Goal: Information Seeking & Learning: Learn about a topic

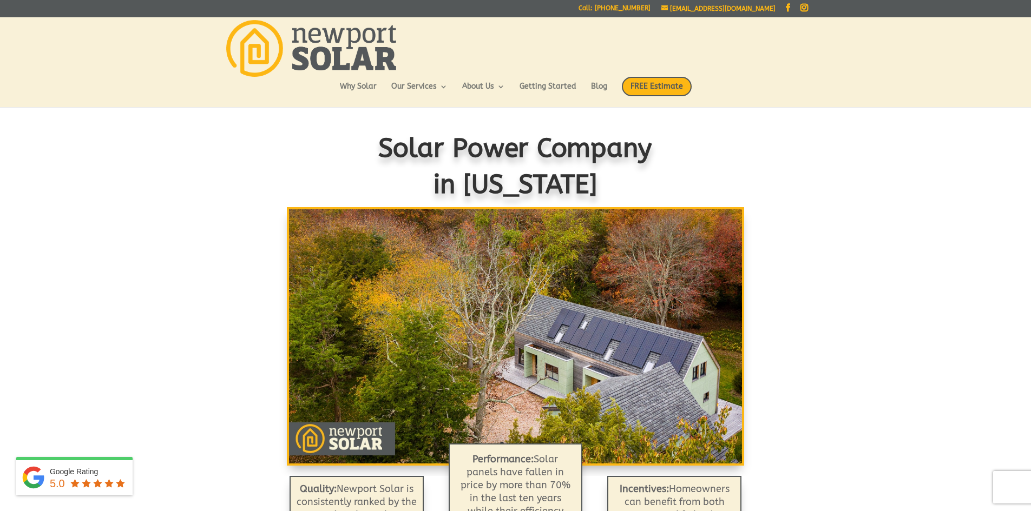
drag, startPoint x: 375, startPoint y: 149, endPoint x: 631, endPoint y: 187, distance: 259.2
click at [631, 187] on h1 "Solar Power Company in Rhode Island" at bounding box center [515, 171] width 602 height 81
copy span "Solar Power Company in Rhode Island"
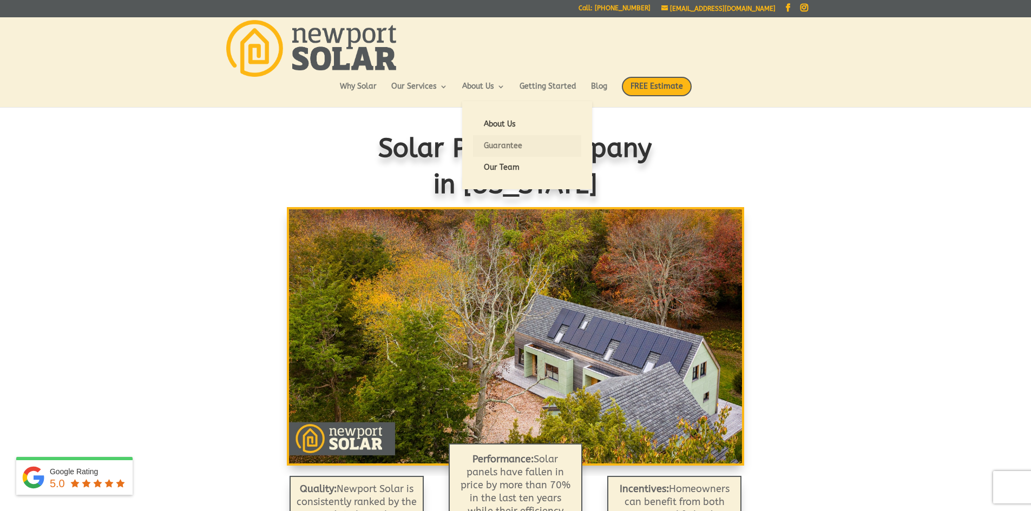
click at [493, 143] on link "Guarantee" at bounding box center [527, 146] width 108 height 22
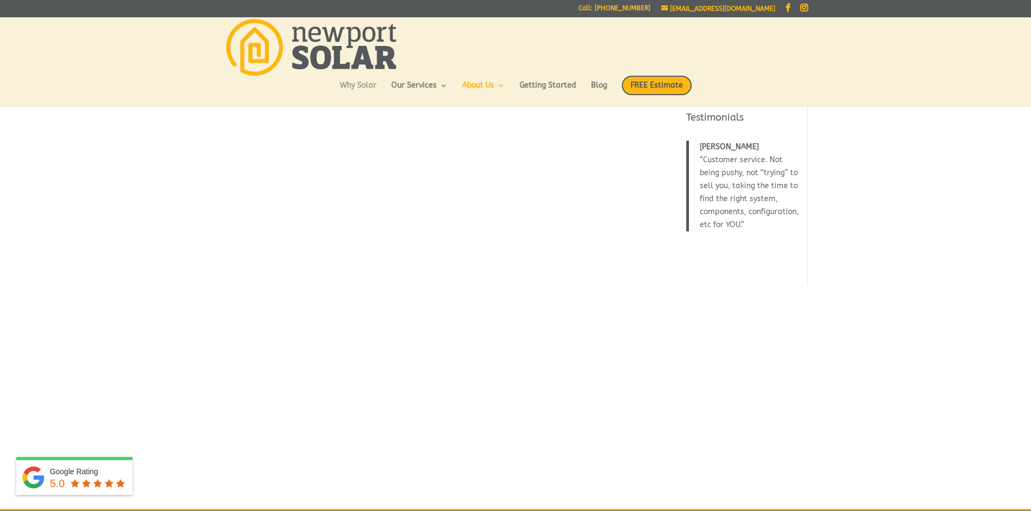
click at [348, 89] on link "Why Solar" at bounding box center [358, 91] width 37 height 18
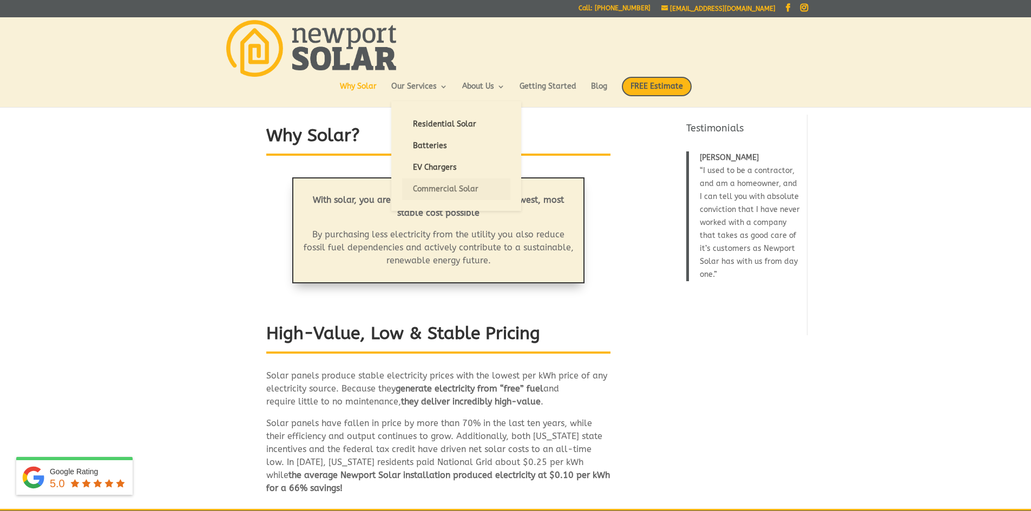
click at [440, 186] on link "Commercial Solar" at bounding box center [456, 190] width 108 height 22
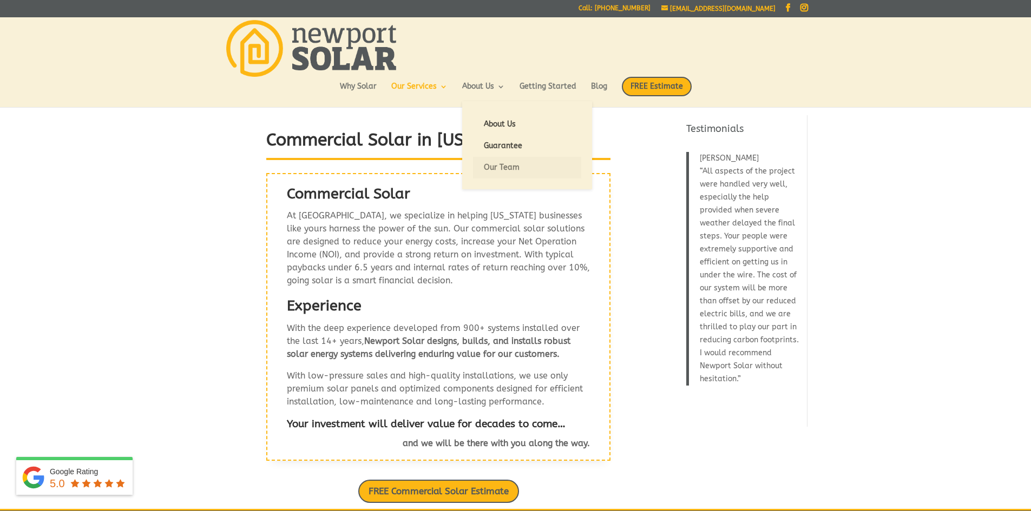
click at [517, 172] on link "Our Team" at bounding box center [527, 168] width 108 height 22
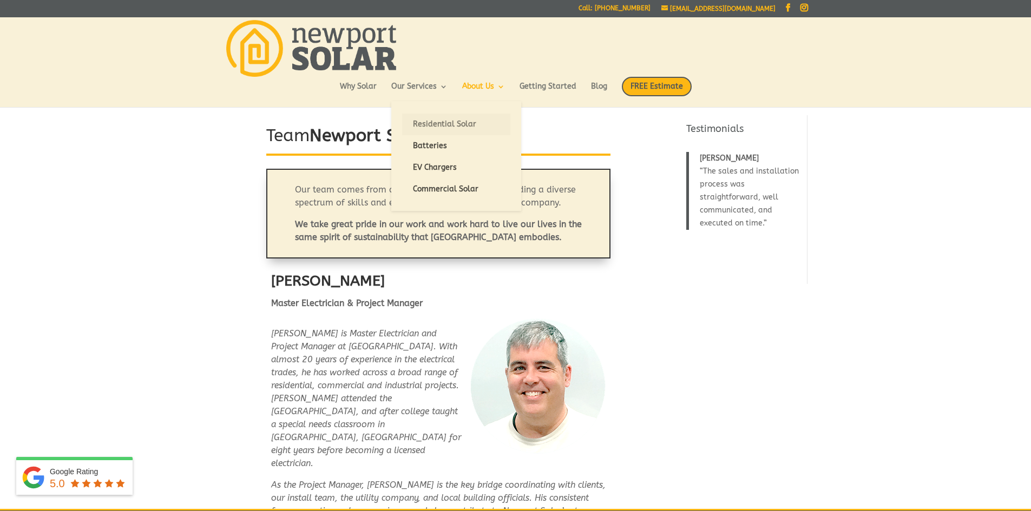
click at [447, 122] on link "Residential Solar" at bounding box center [456, 125] width 108 height 22
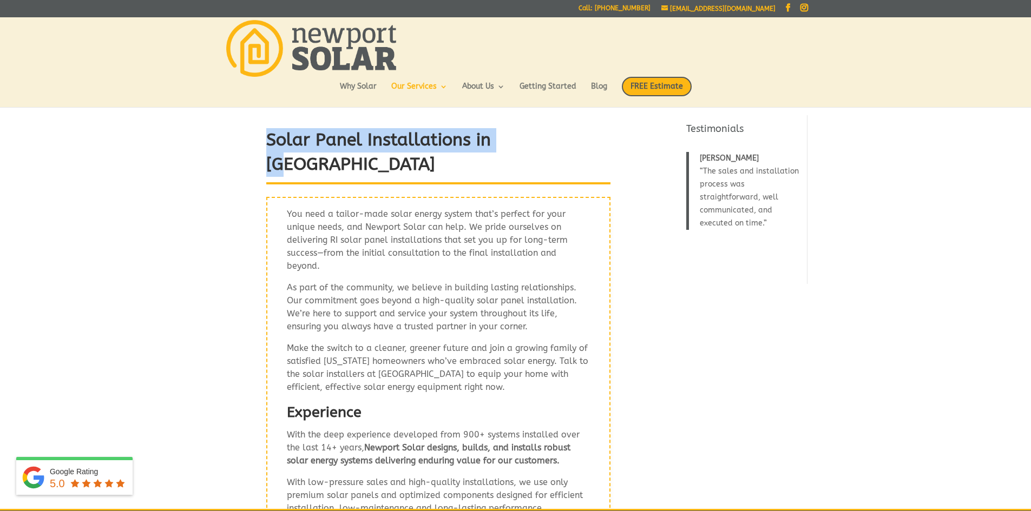
drag, startPoint x: 264, startPoint y: 142, endPoint x: 544, endPoint y: 152, distance: 281.0
click at [532, 152] on div "Solar Panel Installations in RI You need a tailor-made solar energy system that…" at bounding box center [438, 347] width 430 height 447
copy strong "Solar Panel Installations in RI"
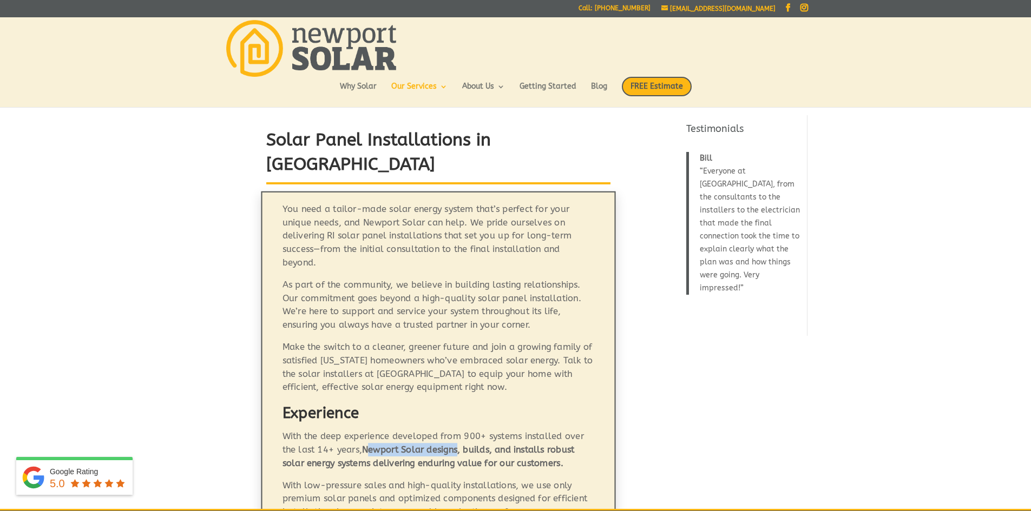
drag, startPoint x: 352, startPoint y: 407, endPoint x: 442, endPoint y: 411, distance: 89.9
click at [442, 445] on strong "Newport Solar designs, builds, and installs robust solar energy systems deliver…" at bounding box center [428, 457] width 292 height 24
drag, startPoint x: 350, startPoint y: 413, endPoint x: 442, endPoint y: 411, distance: 92.6
click at [442, 445] on strong "Newport Solar designs, builds, and installs robust solar energy systems deliver…" at bounding box center [428, 457] width 292 height 24
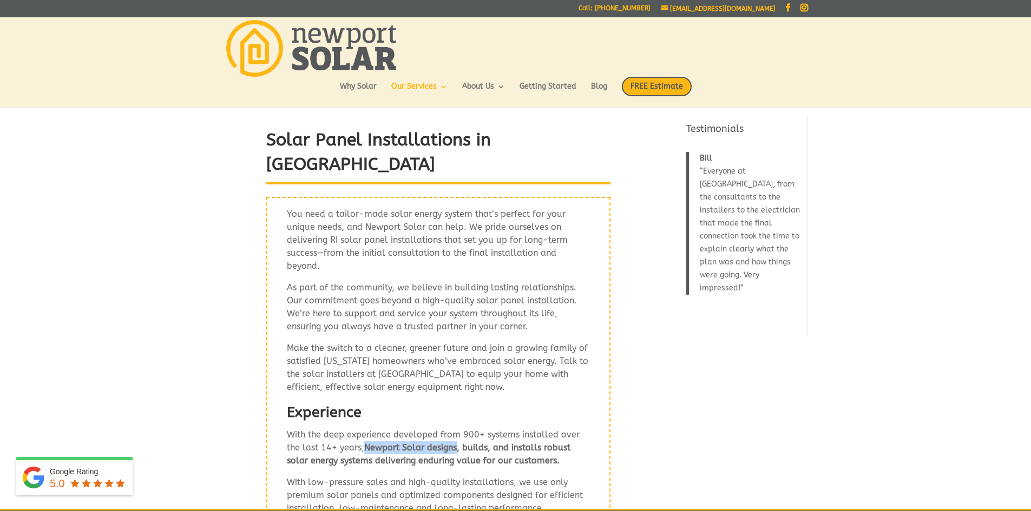
copy strong "Newport Solar designs"
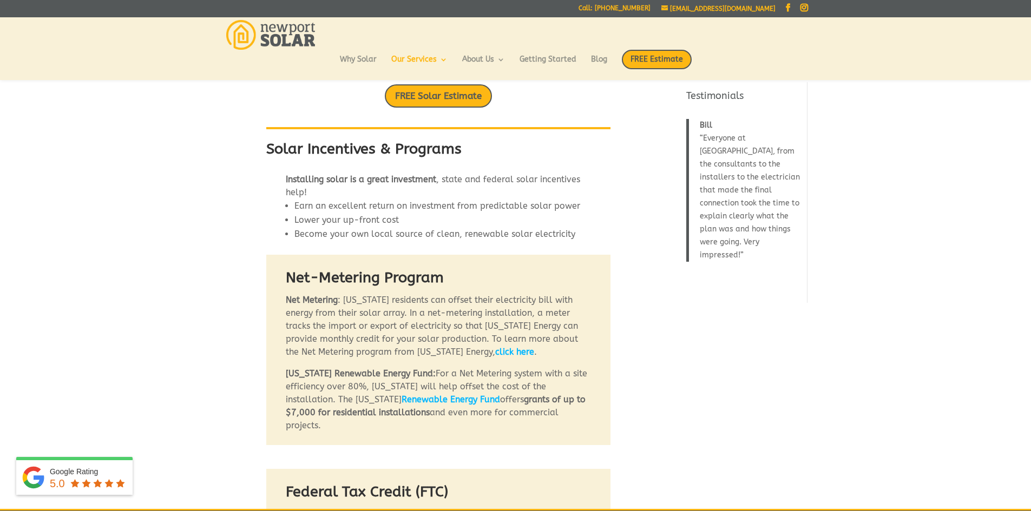
scroll to position [476, 0]
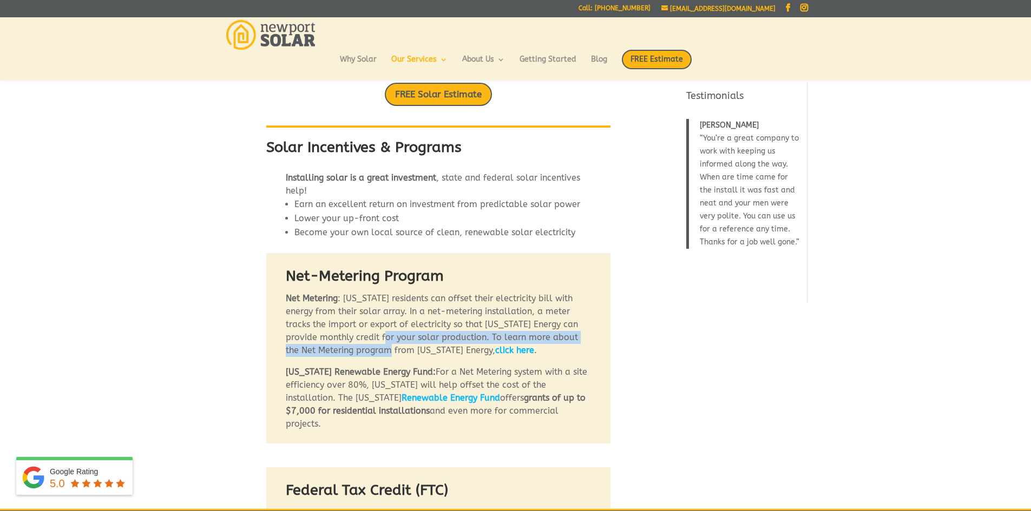
drag, startPoint x: 371, startPoint y: 300, endPoint x: 355, endPoint y: 320, distance: 25.9
click at [355, 320] on p "Net Metering : Rhode Island residents can offset their electricity bill with en…" at bounding box center [438, 329] width 305 height 74
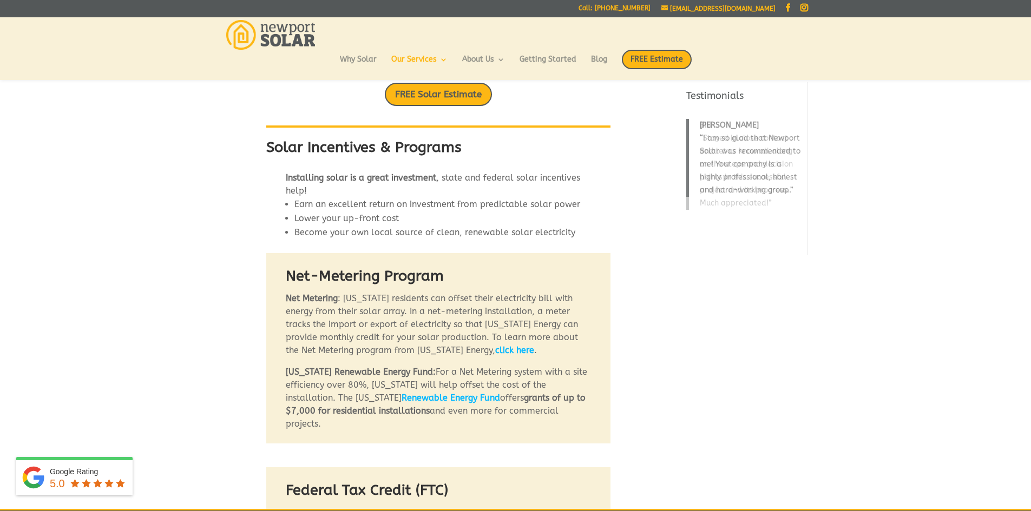
click at [360, 306] on p "Net Metering : Rhode Island residents can offset their electricity bill with en…" at bounding box center [438, 329] width 305 height 74
drag, startPoint x: 288, startPoint y: 317, endPoint x: 376, endPoint y: 309, distance: 88.0
click at [376, 309] on p "Net Metering : Rhode Island residents can offset their electricity bill with en…" at bounding box center [438, 329] width 305 height 74
copy p "Net Metering program"
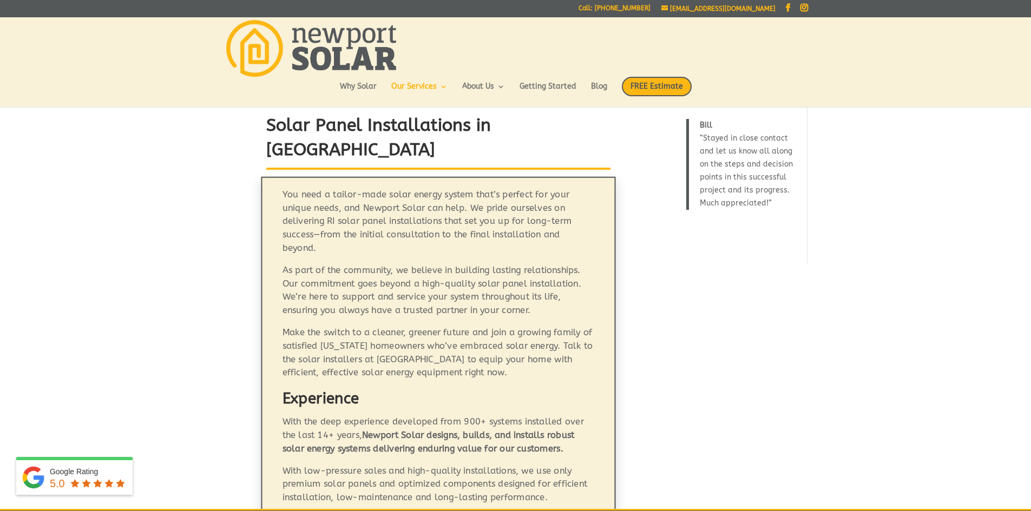
scroll to position [0, 0]
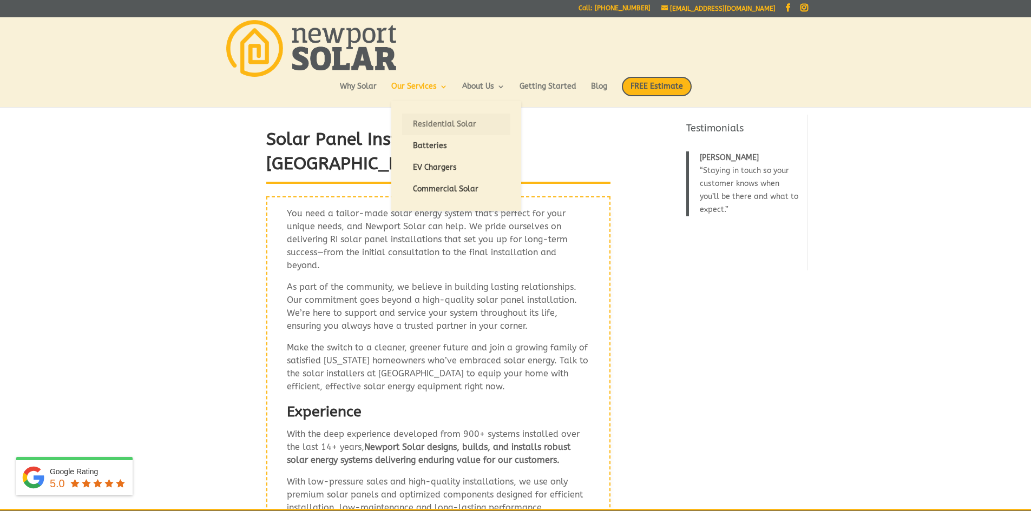
click at [426, 120] on link "Residential Solar" at bounding box center [456, 125] width 108 height 22
click at [426, 193] on link "Commercial Solar" at bounding box center [456, 190] width 108 height 22
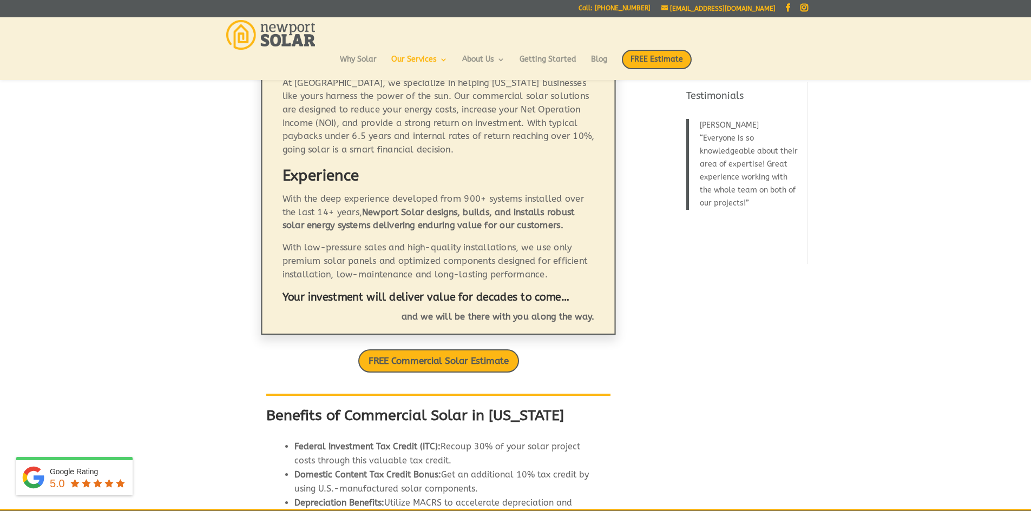
scroll to position [82, 0]
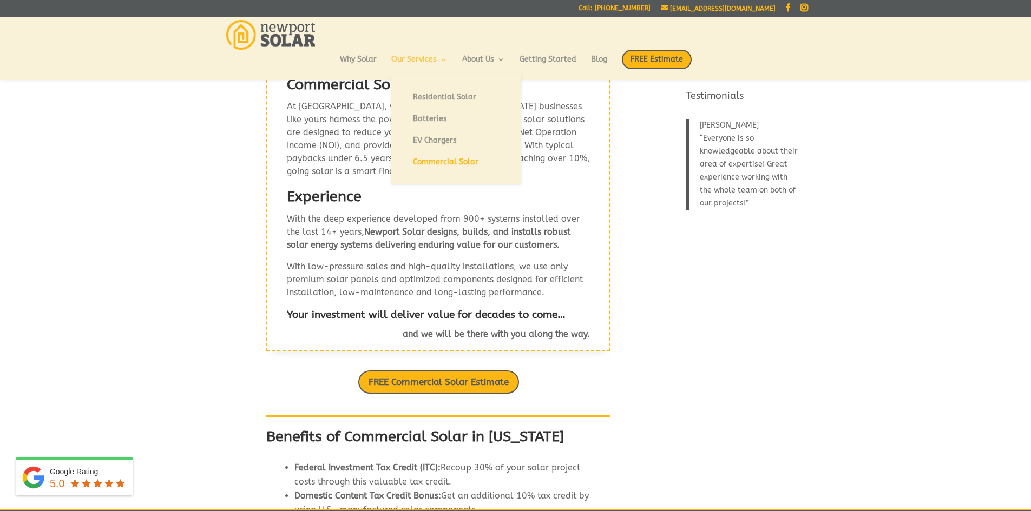
drag, startPoint x: 420, startPoint y: 50, endPoint x: 420, endPoint y: 58, distance: 8.1
click at [420, 50] on ul "Why Solar Our Services Residential Solar Batteries EV Chargers Commercial Solar…" at bounding box center [516, 65] width 352 height 30
click at [420, 58] on link "Our Services" at bounding box center [419, 65] width 56 height 18
click at [424, 91] on link "Residential Solar" at bounding box center [456, 98] width 108 height 22
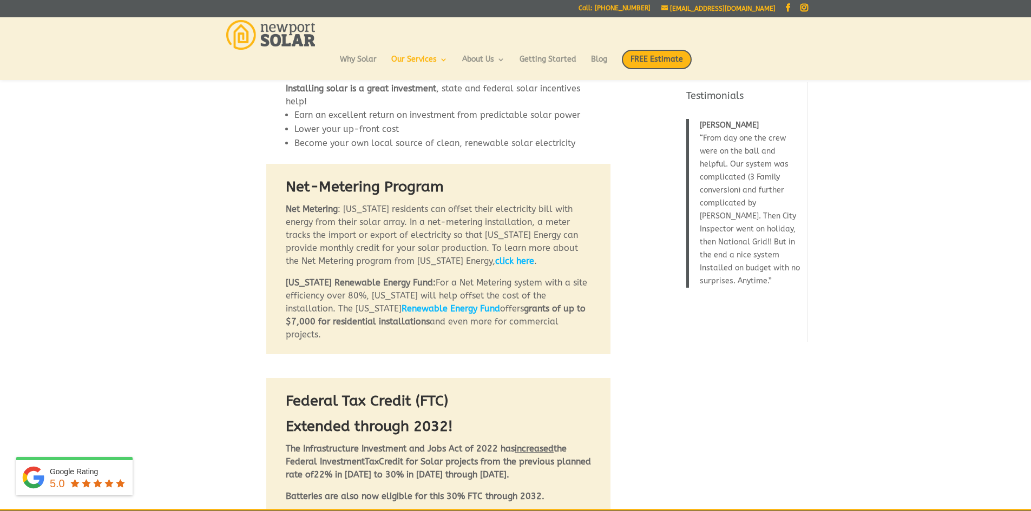
scroll to position [563, 0]
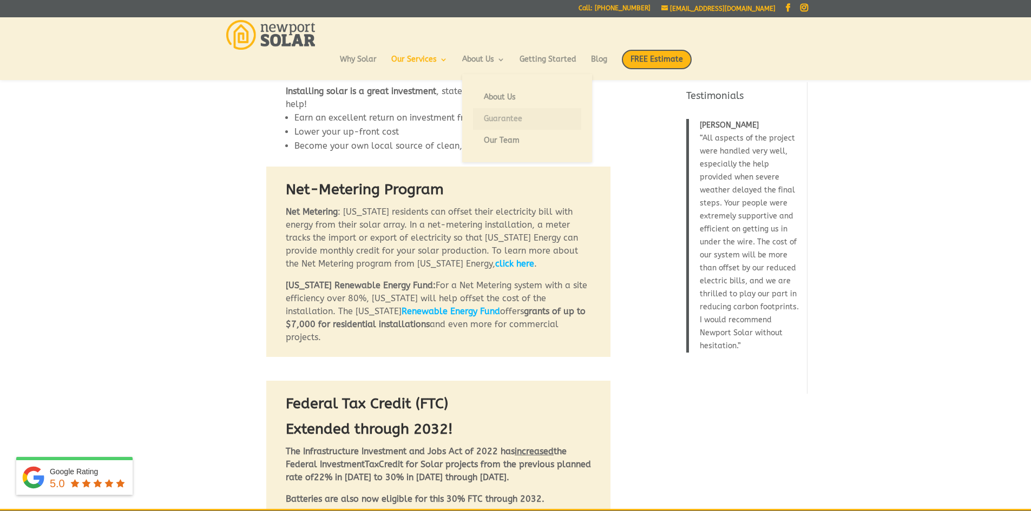
click at [487, 118] on link "Guarantee" at bounding box center [527, 119] width 108 height 22
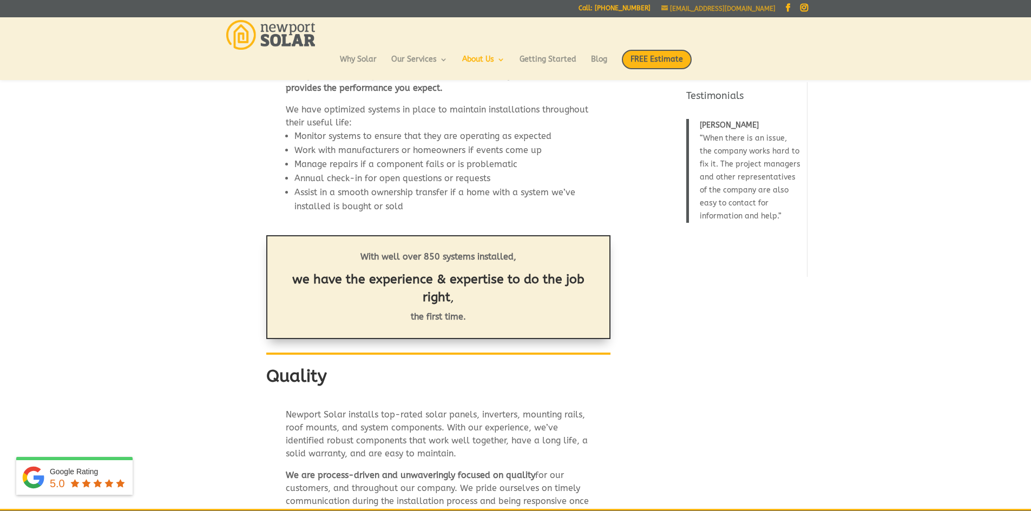
scroll to position [252, 0]
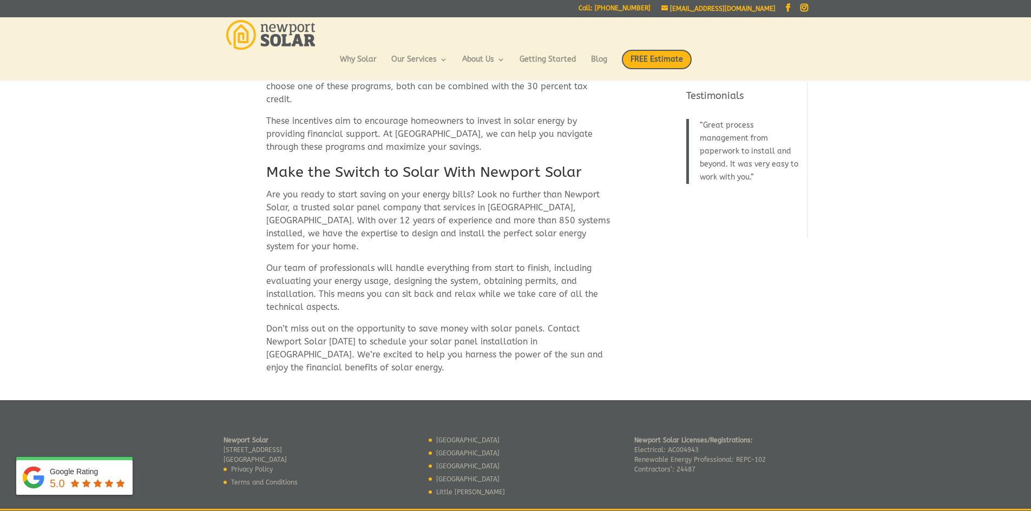
scroll to position [474, 0]
